Goal: Task Accomplishment & Management: Manage account settings

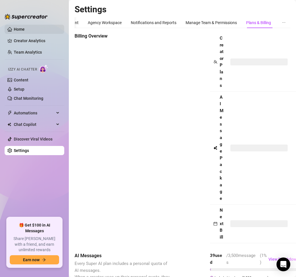
click at [22, 32] on link "Home" at bounding box center [19, 29] width 11 height 5
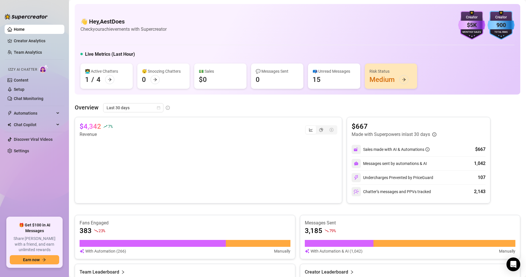
drag, startPoint x: 28, startPoint y: 54, endPoint x: 179, endPoint y: 277, distance: 268.7
click at [29, 54] on link "Team Analytics" at bounding box center [28, 52] width 28 height 5
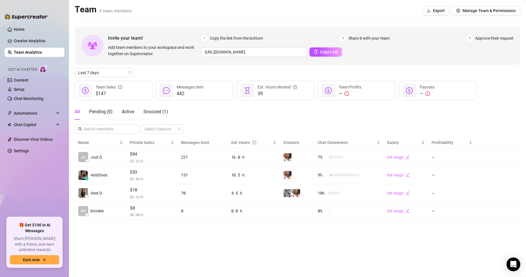
click at [296, 57] on div "Invite your team! Add team members to your workspace and work together on Super…" at bounding box center [297, 46] width 445 height 38
click at [296, 51] on span "Copy Link" at bounding box center [329, 52] width 18 height 5
click at [296, 249] on main "Team 4 team members Export Manage Team & Permissions Invite your team! Add team…" at bounding box center [297, 138] width 457 height 277
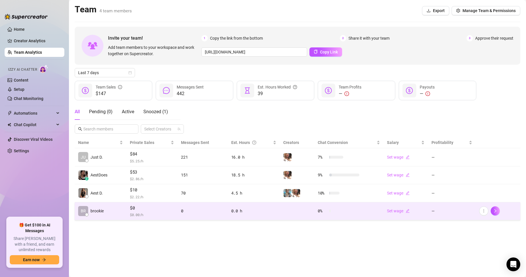
click at [296, 208] on div "Set wage" at bounding box center [406, 211] width 38 height 6
click at [296, 212] on link "Set wage" at bounding box center [398, 210] width 23 height 5
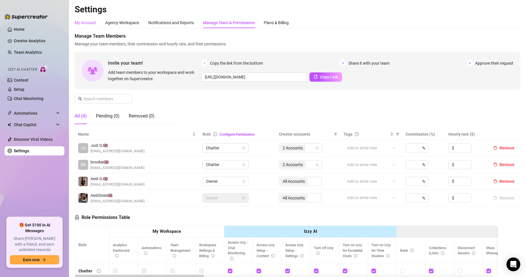
click at [78, 21] on div "My Account" at bounding box center [85, 23] width 21 height 6
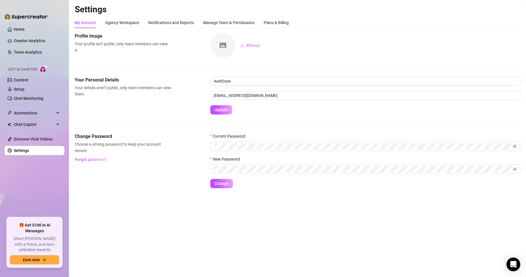
click at [18, 23] on ul "Home Creator Analytics Team Analytics Izzy AI Chatter Content Setup Chat Monito…" at bounding box center [35, 118] width 60 height 193
click at [24, 32] on link "Home" at bounding box center [19, 29] width 11 height 5
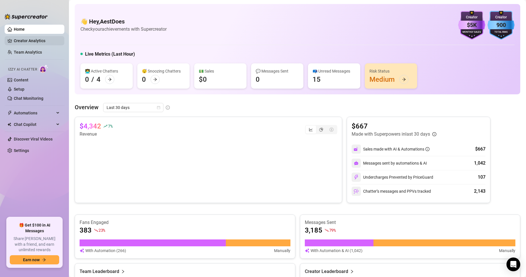
drag, startPoint x: 23, startPoint y: 42, endPoint x: 25, endPoint y: 45, distance: 3.9
click at [23, 42] on link "Creator Analytics" at bounding box center [37, 40] width 46 height 9
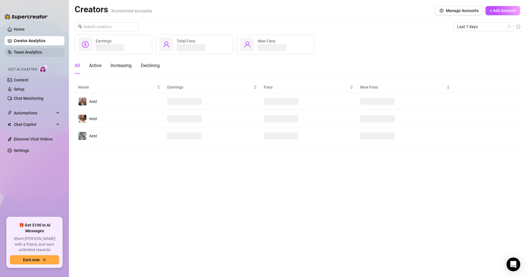
click at [28, 51] on link "Team Analytics" at bounding box center [28, 52] width 28 height 5
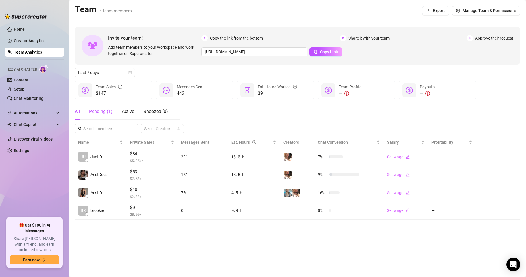
click at [92, 109] on div "Pending ( 1 )" at bounding box center [101, 111] width 24 height 7
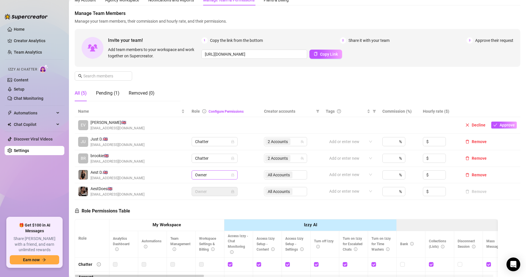
scroll to position [57, 0]
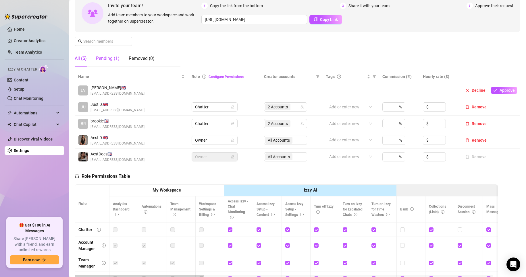
click at [108, 60] on div "Pending (1)" at bounding box center [108, 58] width 24 height 7
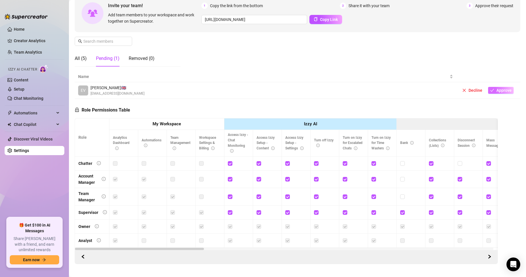
click at [296, 88] on span "Approve" at bounding box center [503, 90] width 15 height 5
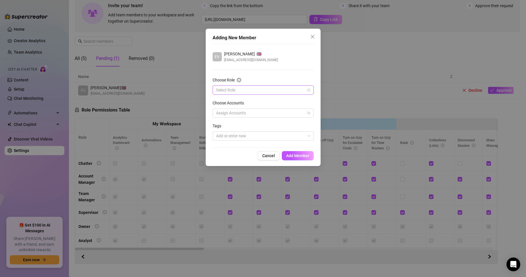
click at [234, 86] on input "Choose Role" at bounding box center [260, 90] width 89 height 9
click at [248, 100] on div "Chatter" at bounding box center [263, 101] width 92 height 6
click at [252, 116] on div at bounding box center [260, 113] width 93 height 8
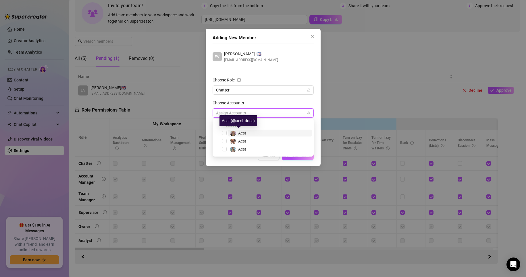
click at [246, 132] on span "Aest" at bounding box center [242, 133] width 8 height 5
click at [253, 140] on span "Aest" at bounding box center [270, 141] width 84 height 7
click at [296, 159] on button "Add Member" at bounding box center [298, 155] width 32 height 9
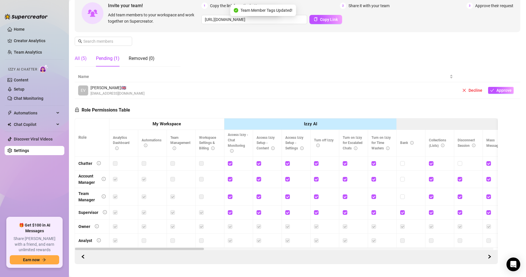
click at [84, 61] on div "All (5)" at bounding box center [81, 58] width 12 height 7
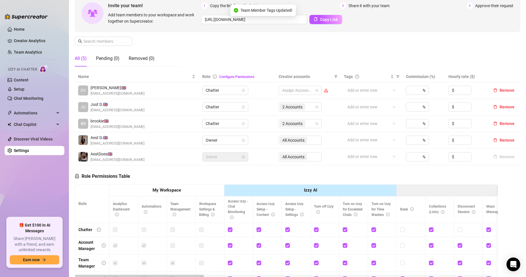
click at [208, 175] on div "Role Permissions Table Role My Workspace Izzy AI OnlyFans Side Menu OnlyFans Ch…" at bounding box center [286, 247] width 423 height 165
click at [296, 88] on div at bounding box center [297, 90] width 35 height 8
click at [288, 110] on span "Select tree node" at bounding box center [288, 110] width 5 height 5
click at [289, 116] on div "Aest" at bounding box center [298, 118] width 40 height 7
click at [288, 117] on span "Select tree node" at bounding box center [288, 118] width 5 height 5
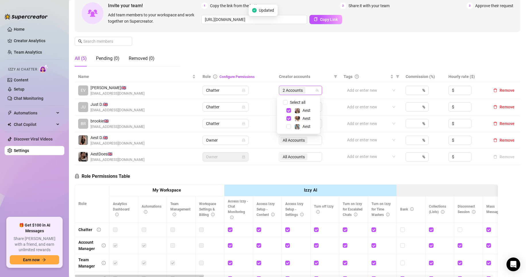
click at [292, 170] on div "Role Permissions Table Role My Workspace Izzy AI OnlyFans Side Menu OnlyFans Ch…" at bounding box center [286, 247] width 423 height 165
click at [74, 60] on main "Settings My Account Agency Workspace Notifications and Reports Manage Team & Pe…" at bounding box center [297, 149] width 457 height 412
click at [78, 59] on div "All (5)" at bounding box center [81, 58] width 12 height 7
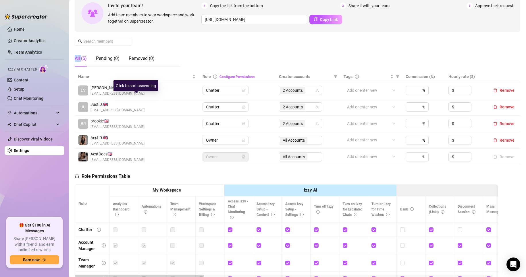
scroll to position [0, 0]
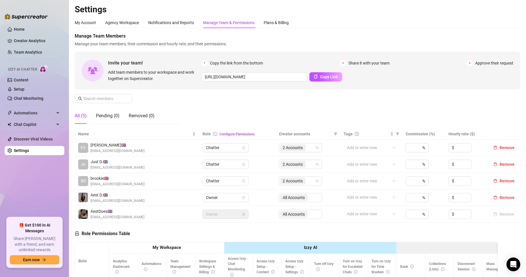
click at [83, 115] on div "All (5)" at bounding box center [81, 116] width 12 height 7
click at [9, 24] on ul "Home Creator Analytics Team Analytics Izzy AI Chatter Content Setup Chat Monito…" at bounding box center [35, 118] width 60 height 193
click at [18, 32] on link "Home" at bounding box center [19, 29] width 11 height 5
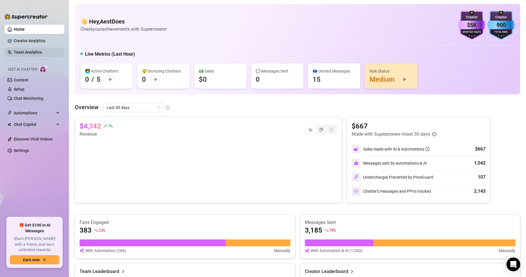
click at [26, 50] on link "Team Analytics" at bounding box center [28, 52] width 28 height 5
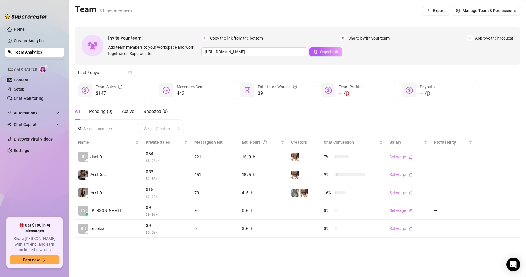
click at [242, 134] on div "Invite your team! Add team members to your workspace and work together on Super…" at bounding box center [297, 132] width 445 height 211
click at [25, 32] on link "Home" at bounding box center [19, 29] width 11 height 5
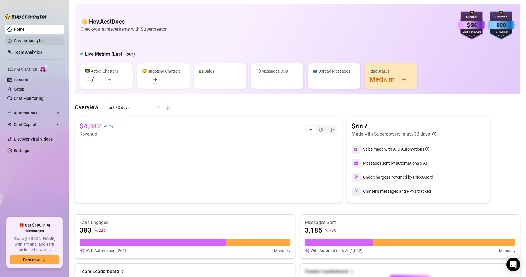
click at [40, 37] on link "Creator Analytics" at bounding box center [37, 40] width 46 height 9
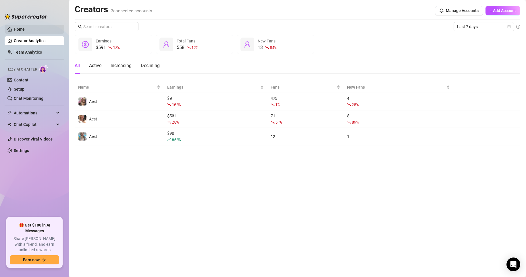
click at [25, 31] on link "Home" at bounding box center [19, 29] width 11 height 5
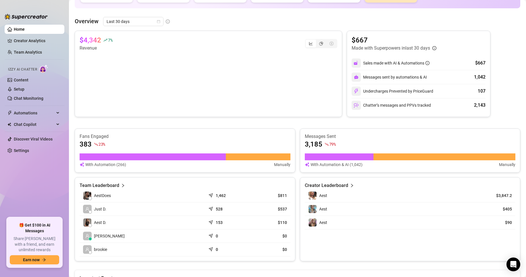
scroll to position [144, 0]
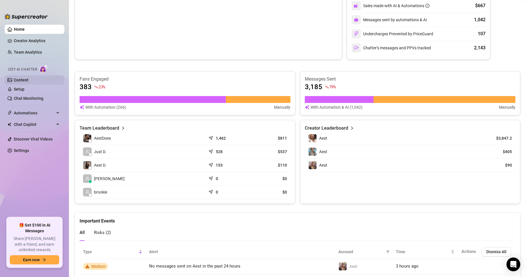
click at [28, 81] on link "Content" at bounding box center [21, 80] width 15 height 5
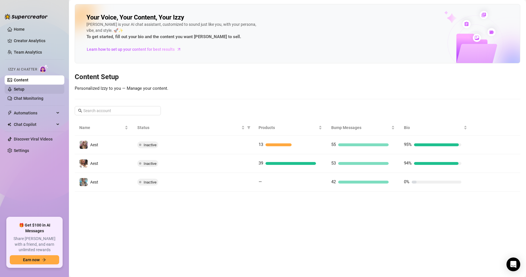
click at [24, 88] on link "Setup" at bounding box center [19, 89] width 11 height 5
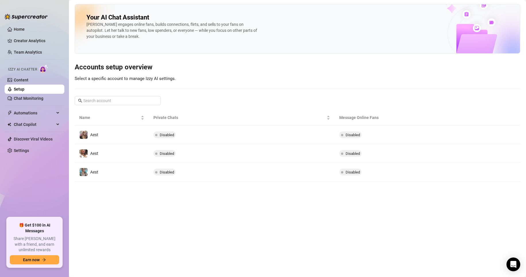
click at [18, 92] on link "Setup" at bounding box center [19, 89] width 11 height 5
click at [24, 91] on link "Setup" at bounding box center [19, 89] width 11 height 5
click at [28, 81] on link "Content" at bounding box center [21, 80] width 15 height 5
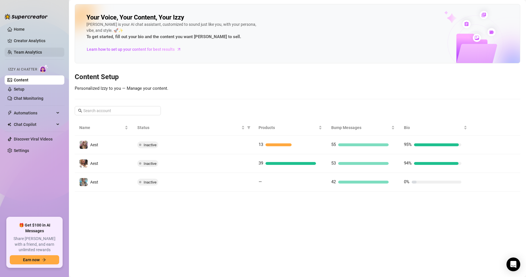
click at [22, 51] on link "Team Analytics" at bounding box center [28, 52] width 28 height 5
